Goal: Obtain resource: Download file/media

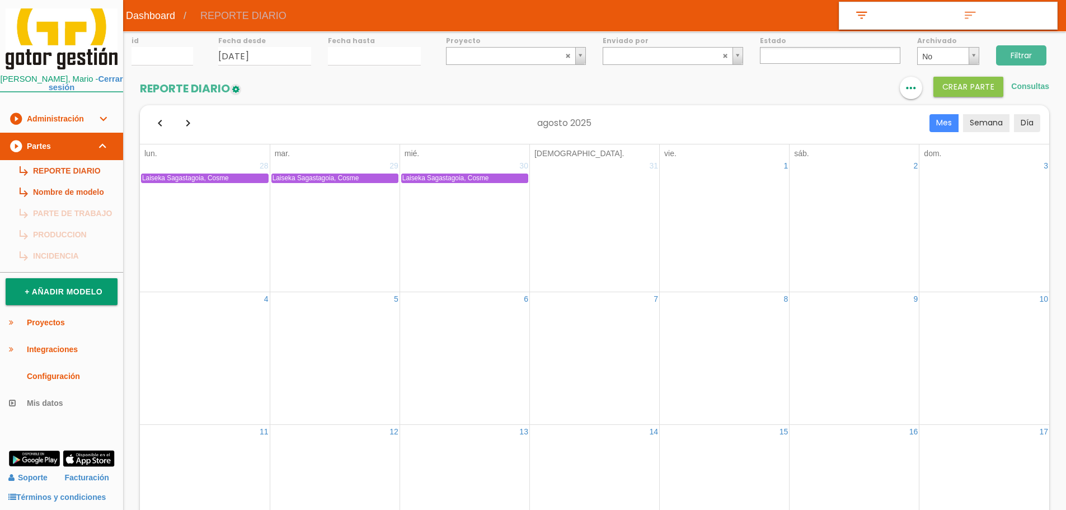
select select
click at [102, 171] on link "subdirectory_arrow_right REPORTE DIARIO" at bounding box center [61, 170] width 123 height 21
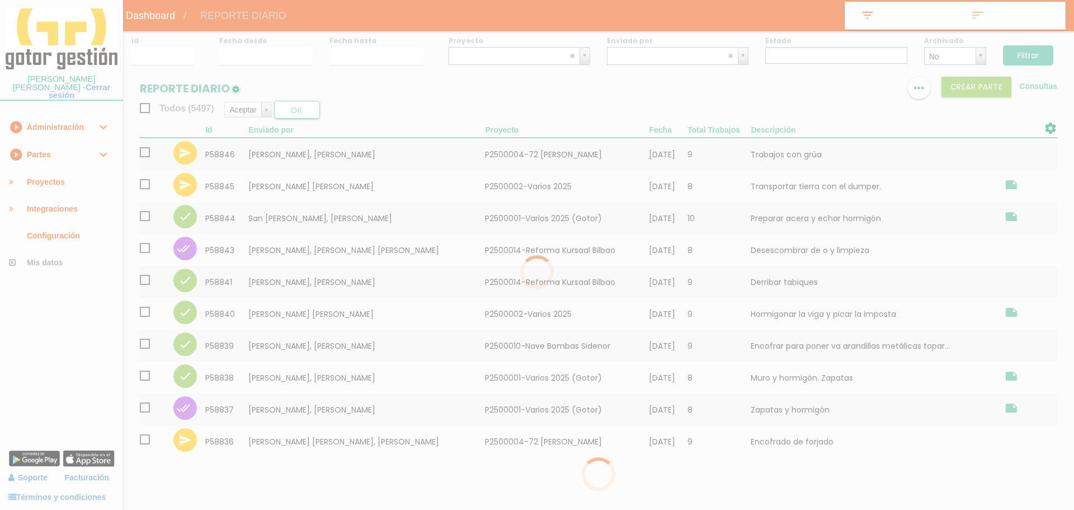
select select
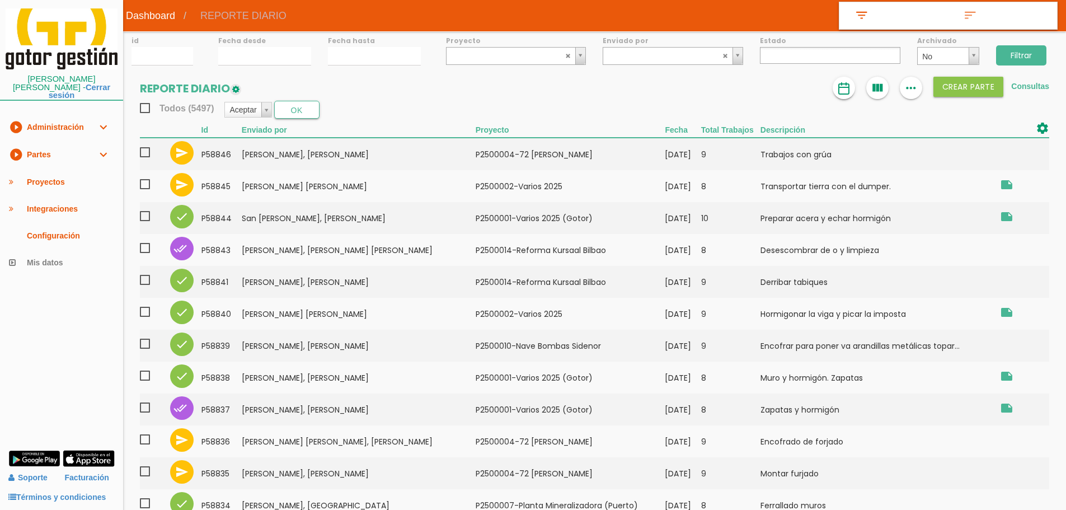
click at [837, 90] on img at bounding box center [843, 88] width 13 height 13
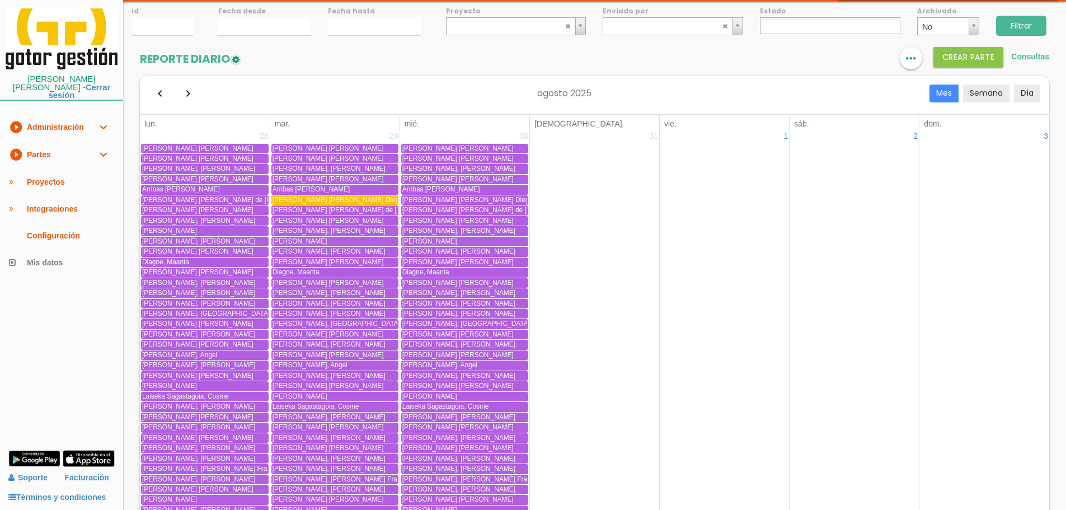
scroll to position [56, 0]
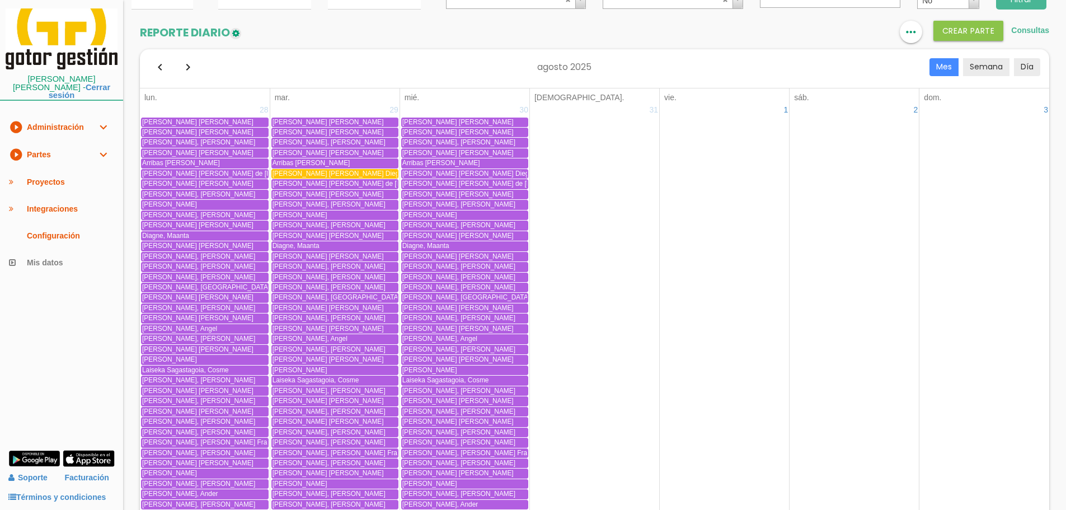
click at [300, 175] on span "[PERSON_NAME] [PERSON_NAME]" at bounding box center [338, 174] width 130 height 8
click at [165, 59] on button "button" at bounding box center [160, 67] width 22 height 22
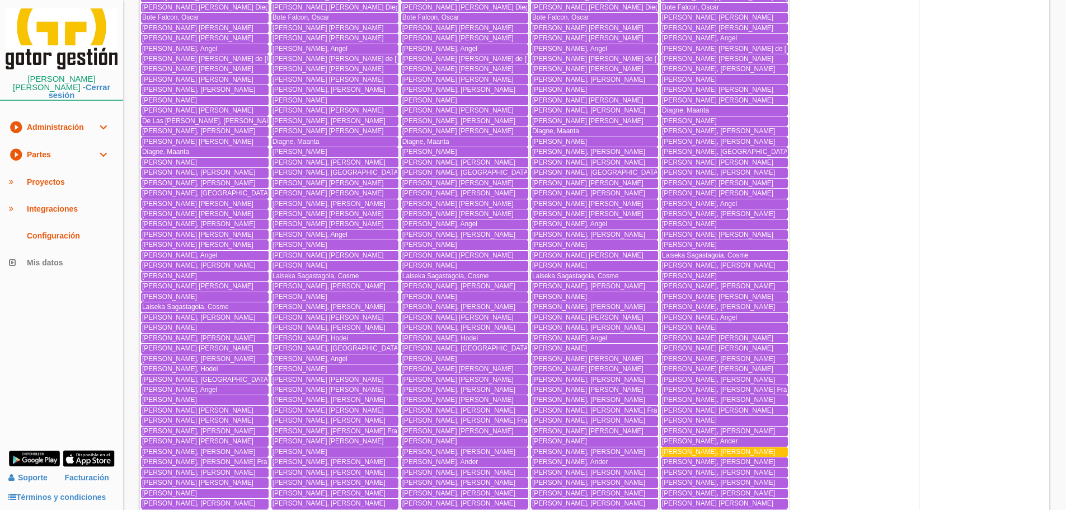
scroll to position [1958, 0]
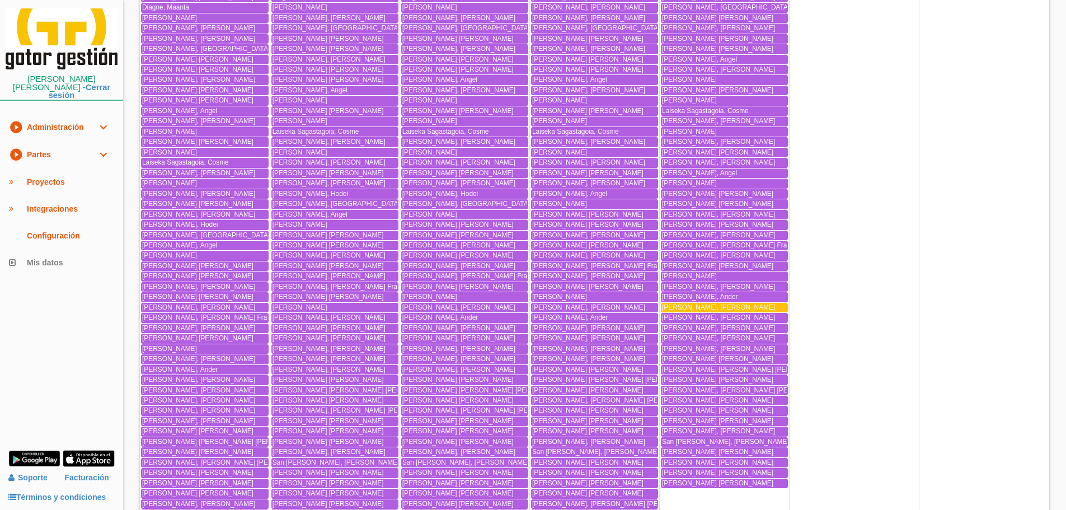
click at [694, 307] on span "[PERSON_NAME] [PERSON_NAME]" at bounding box center [718, 307] width 113 height 8
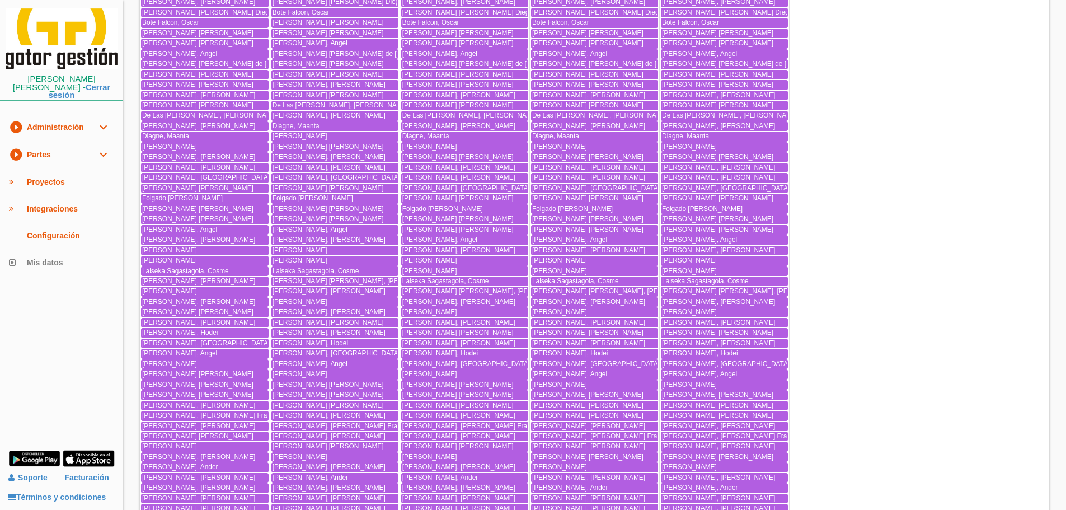
scroll to position [0, 0]
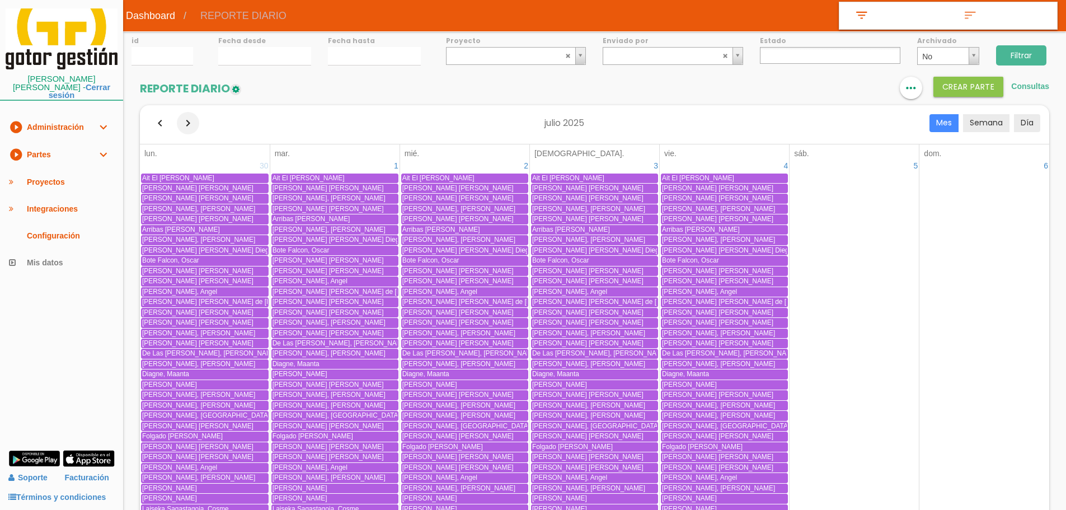
click at [190, 123] on button "button" at bounding box center [188, 123] width 22 height 22
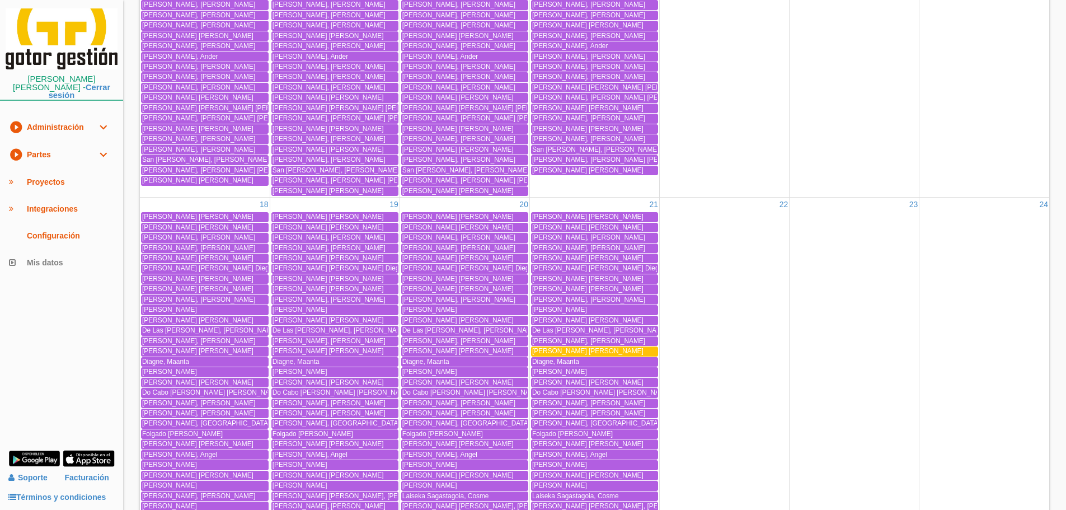
scroll to position [1650, 0]
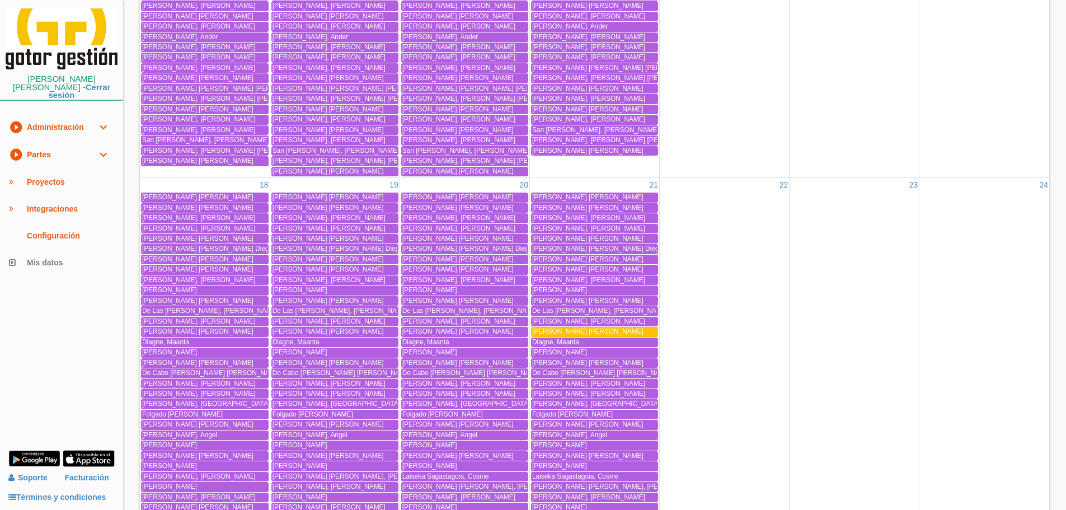
click at [60, 154] on link "play_circle_filled Partes expand_more" at bounding box center [61, 154] width 123 height 27
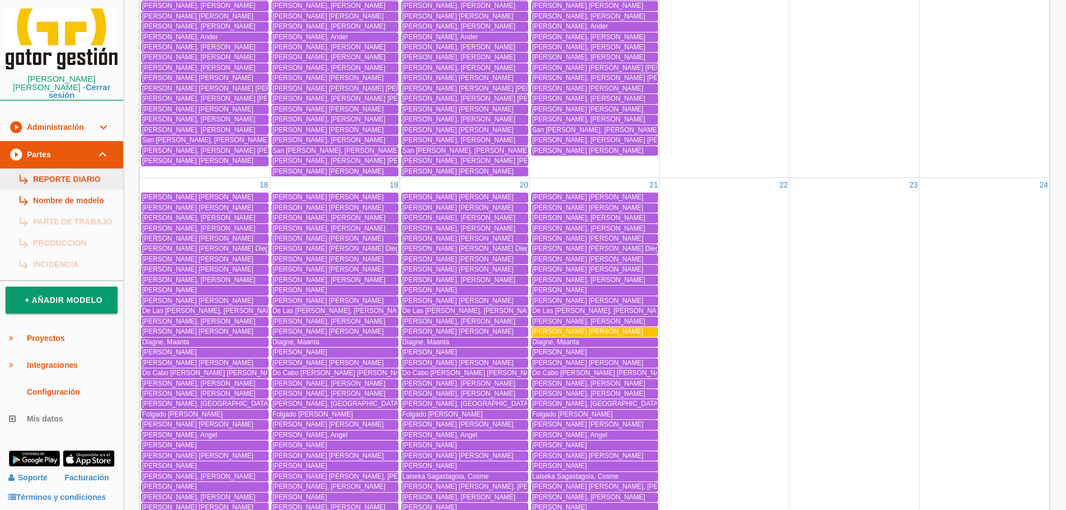
click at [69, 169] on link "subdirectory_arrow_right REPORTE DIARIO" at bounding box center [61, 178] width 123 height 21
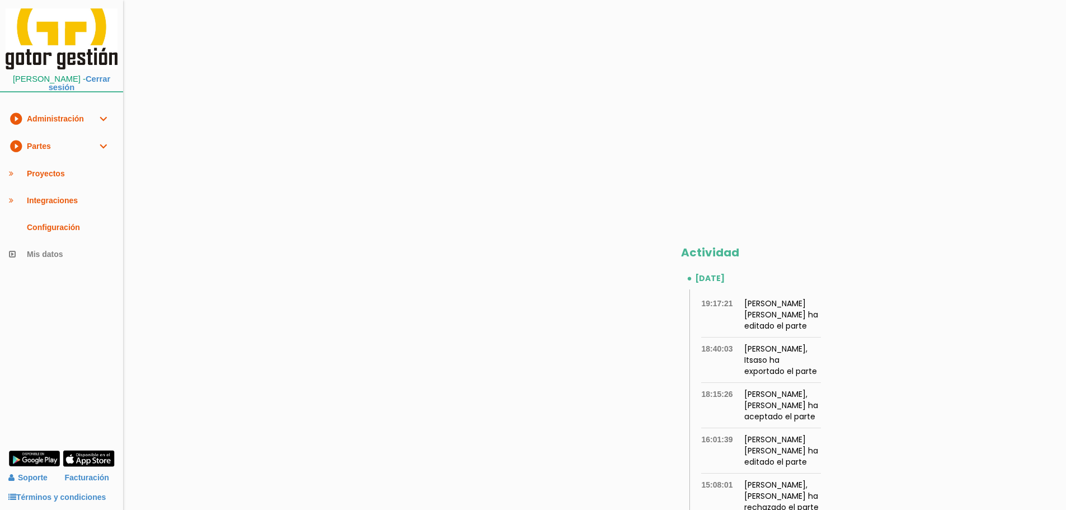
scroll to position [448, 0]
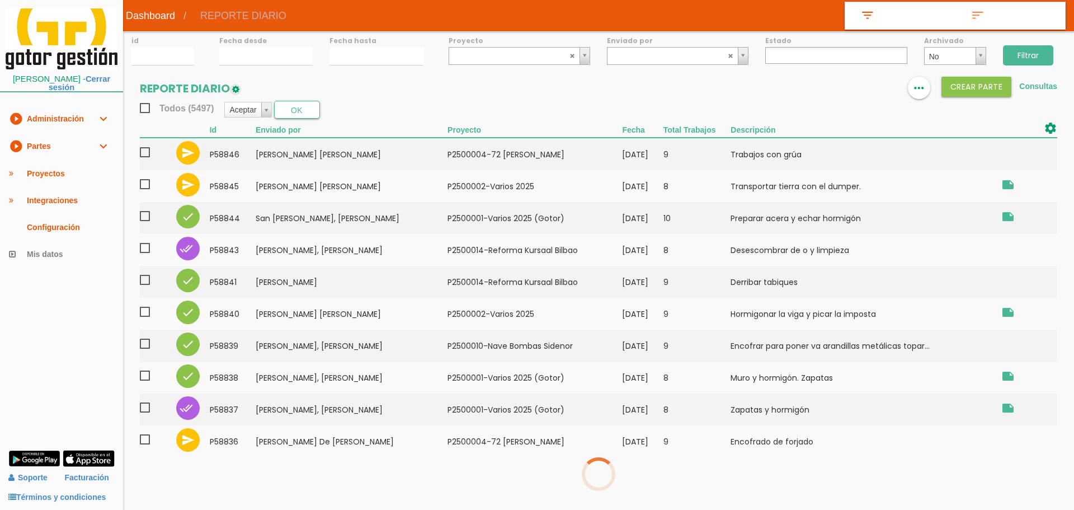
select select
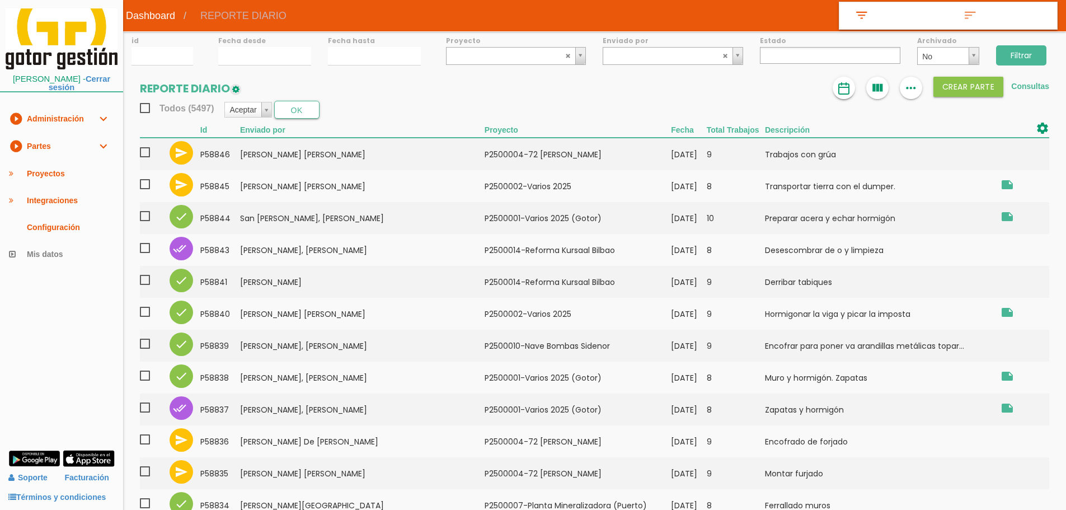
click at [850, 92] on link at bounding box center [844, 88] width 22 height 22
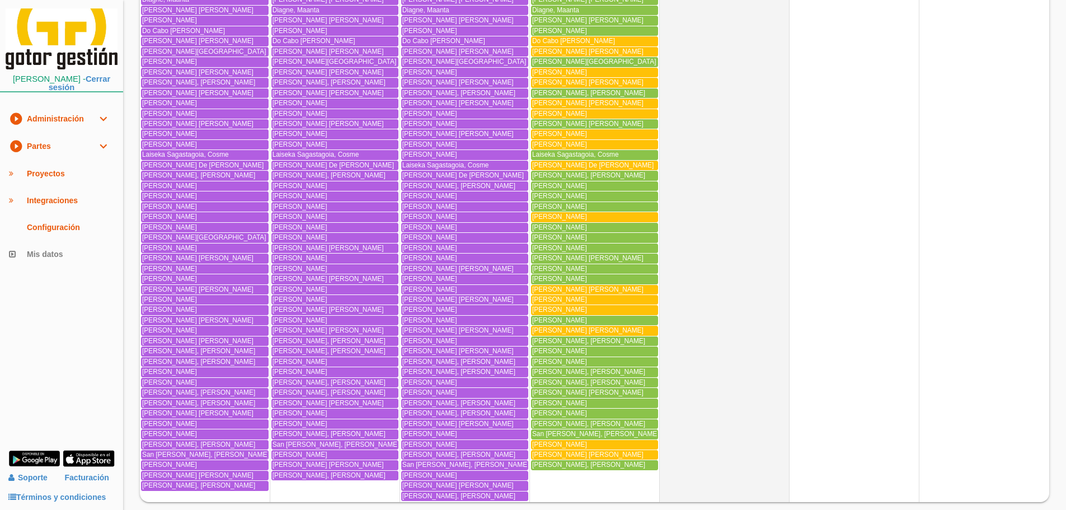
scroll to position [2601, 0]
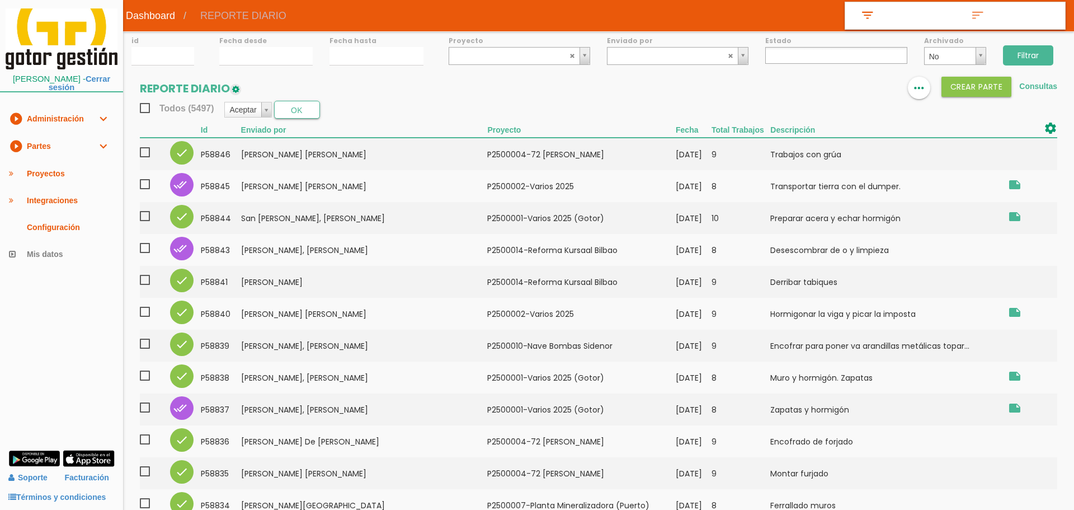
select select
click at [1033, 81] on div "format_list_bulleted view_column more_horiz Crear PARTE Consultas" at bounding box center [941, 88] width 217 height 22
click at [1032, 87] on link "Consultas" at bounding box center [1030, 86] width 38 height 9
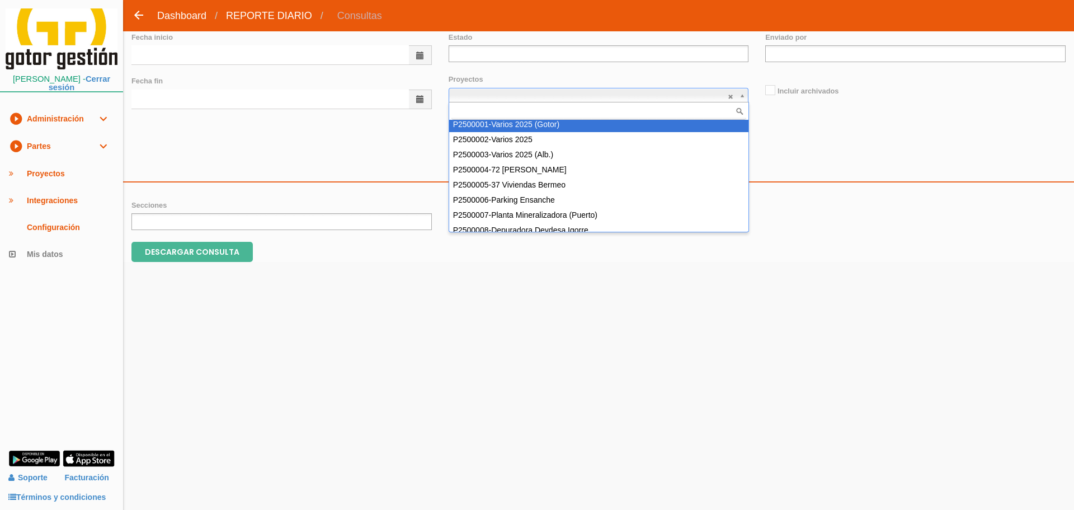
scroll to position [1194, 0]
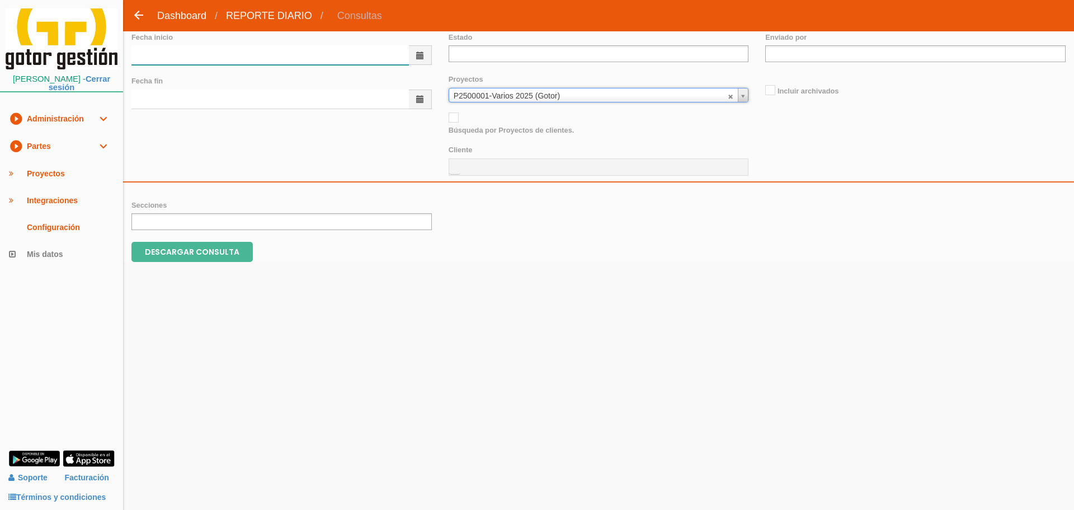
click at [151, 51] on input "text" at bounding box center [270, 55] width 278 height 20
type input "01/08/2025"
type input "31/08/2025"
click at [196, 252] on input "DESCARGAR CONSULTA" at bounding box center [191, 252] width 121 height 20
click at [25, 148] on link "play_circle_filled Partes expand_more" at bounding box center [61, 146] width 123 height 27
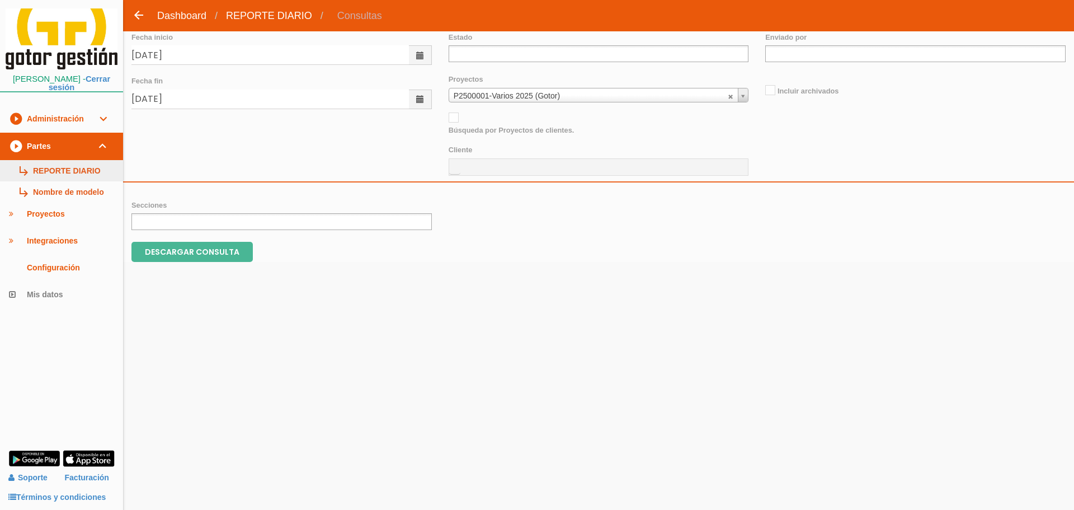
click at [43, 161] on link "subdirectory_arrow_right REPORTE DIARIO" at bounding box center [61, 170] width 123 height 21
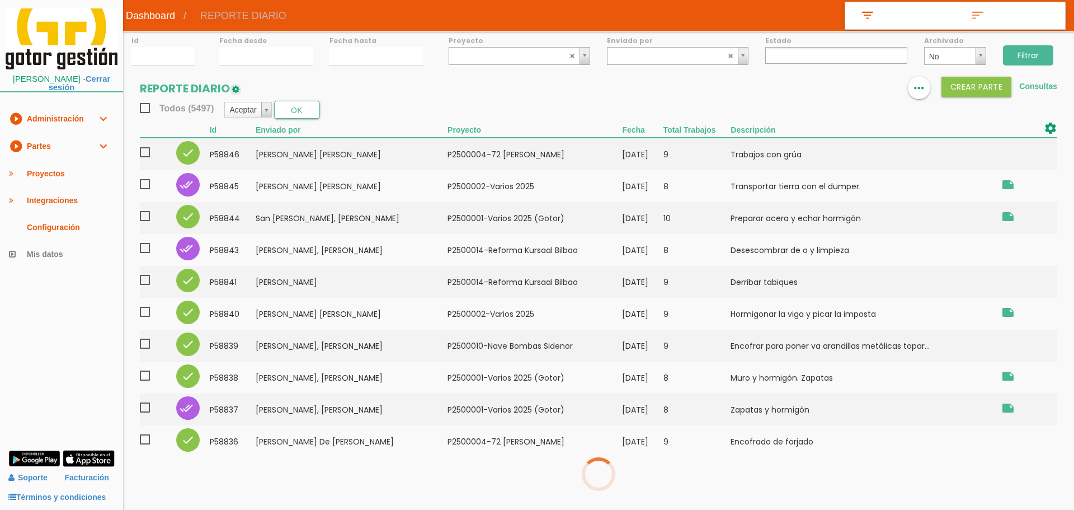
select select
